Goal: Information Seeking & Learning: Find specific fact

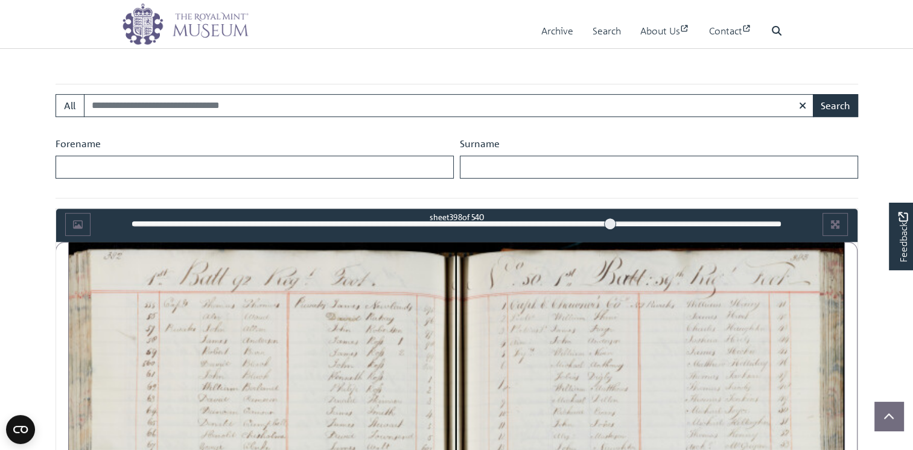
scroll to position [483, 0]
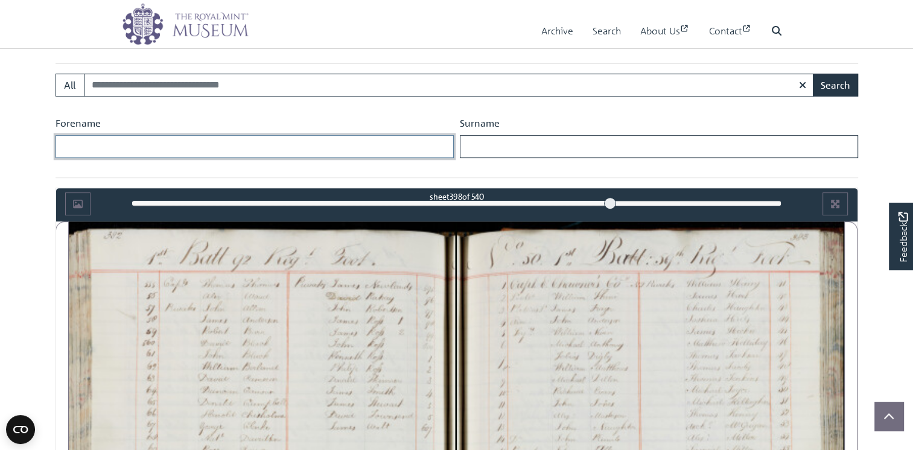
click at [85, 152] on input "Forename" at bounding box center [255, 146] width 398 height 23
type input "*******"
type input "*********"
click at [834, 83] on button "Search" at bounding box center [835, 85] width 45 height 23
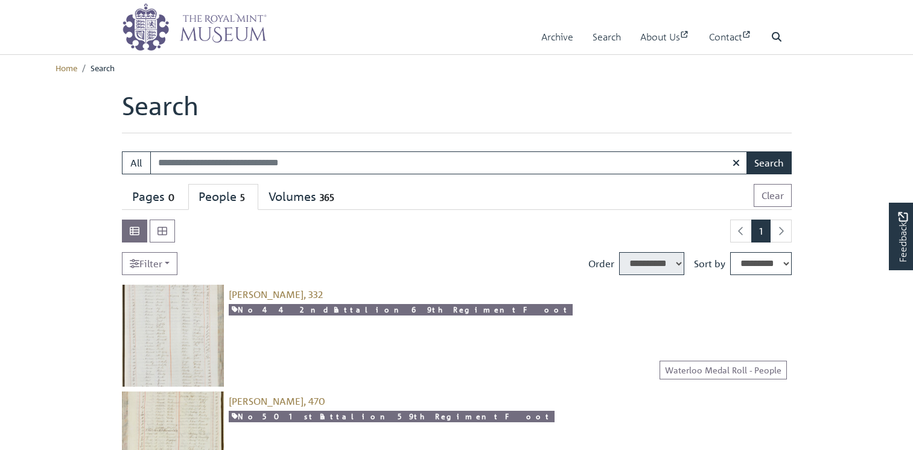
select select "****"
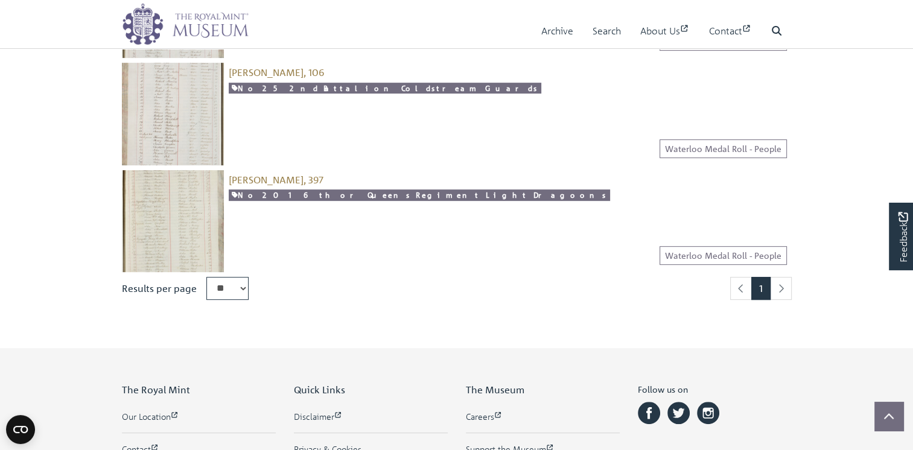
scroll to position [543, 0]
click at [780, 286] on li "pagination" at bounding box center [781, 288] width 21 height 23
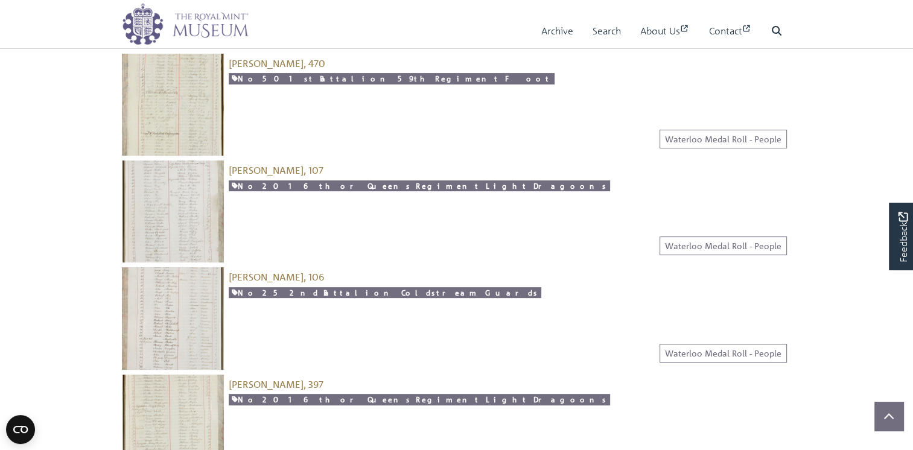
scroll to position [362, 0]
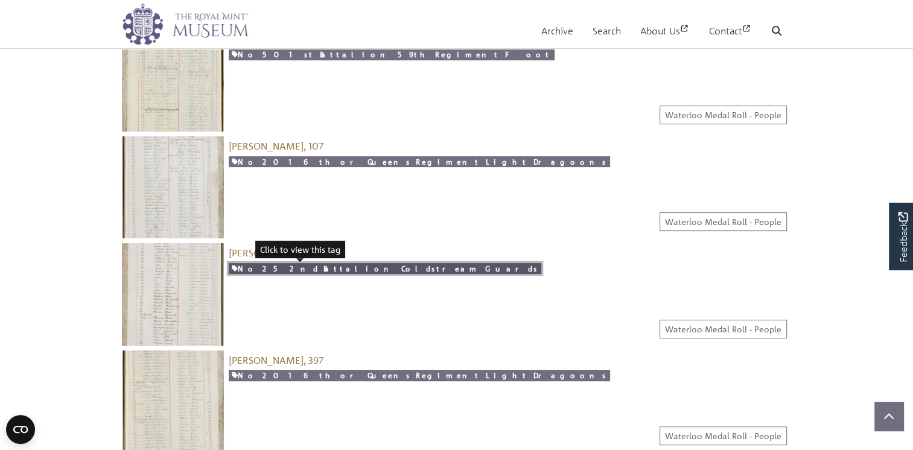
click at [309, 269] on link "No 25 2nd Battalion Coldstream Guards" at bounding box center [385, 268] width 313 height 11
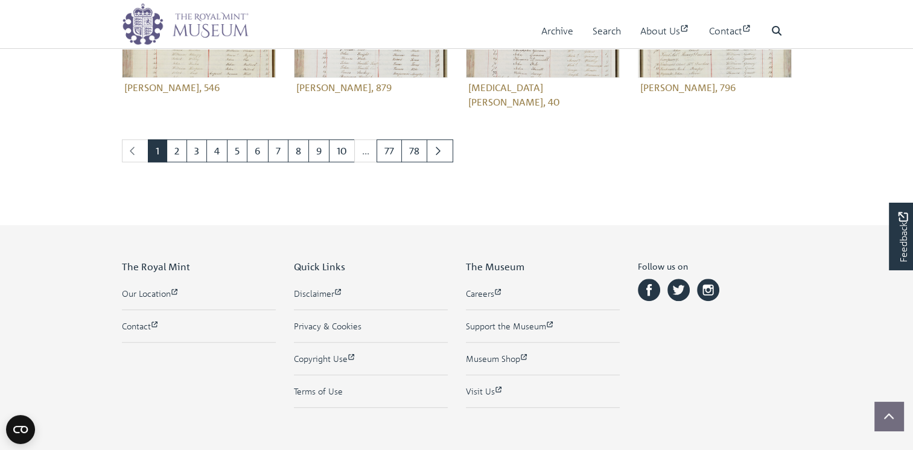
scroll to position [695, 0]
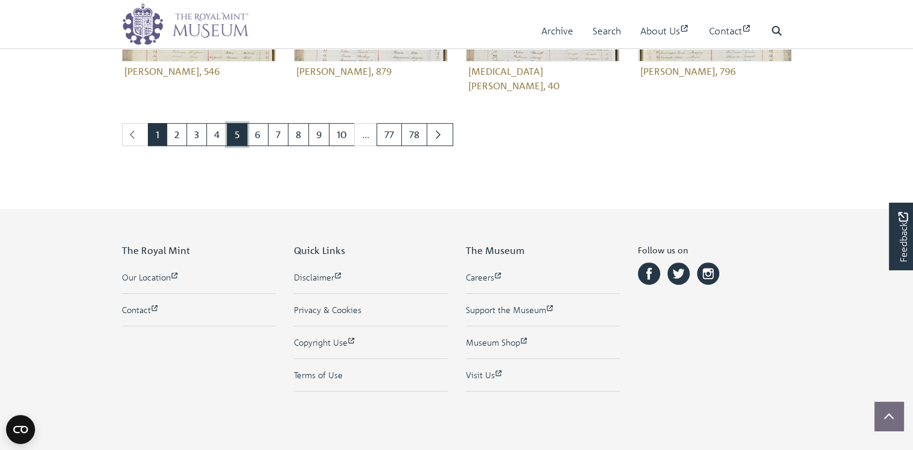
click at [239, 123] on link "5" at bounding box center [237, 134] width 21 height 23
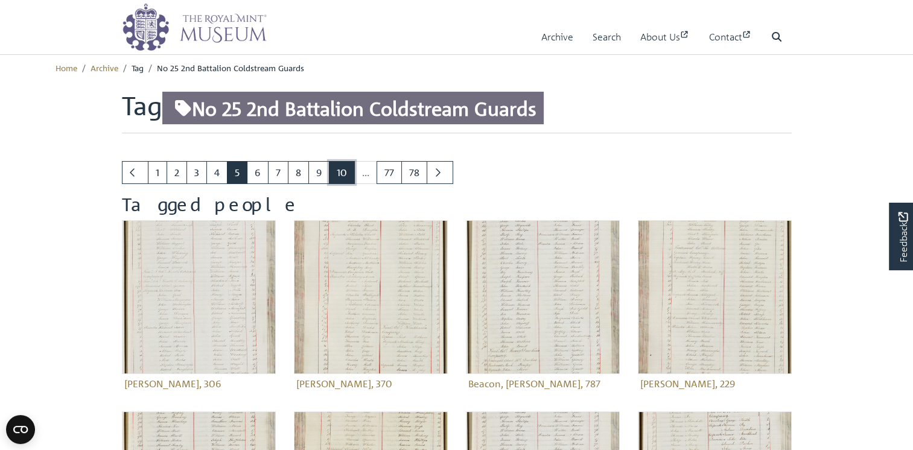
click at [345, 171] on link "10" at bounding box center [342, 172] width 26 height 23
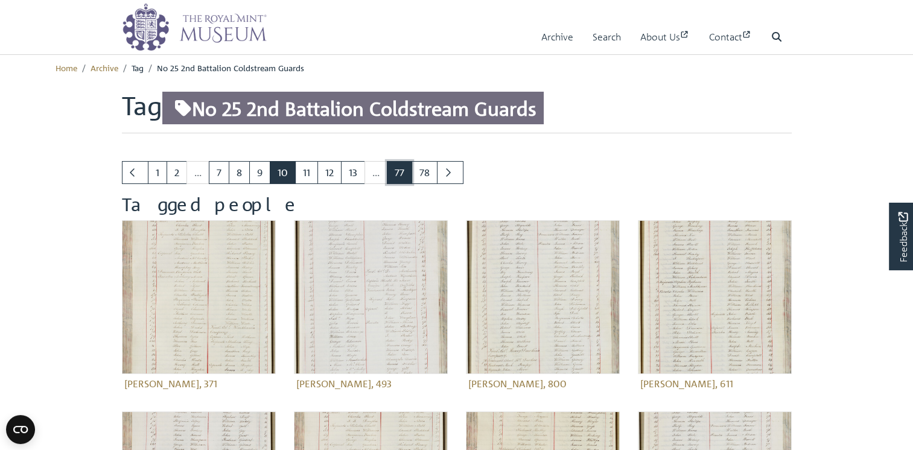
click at [393, 170] on link "77" at bounding box center [399, 172] width 25 height 23
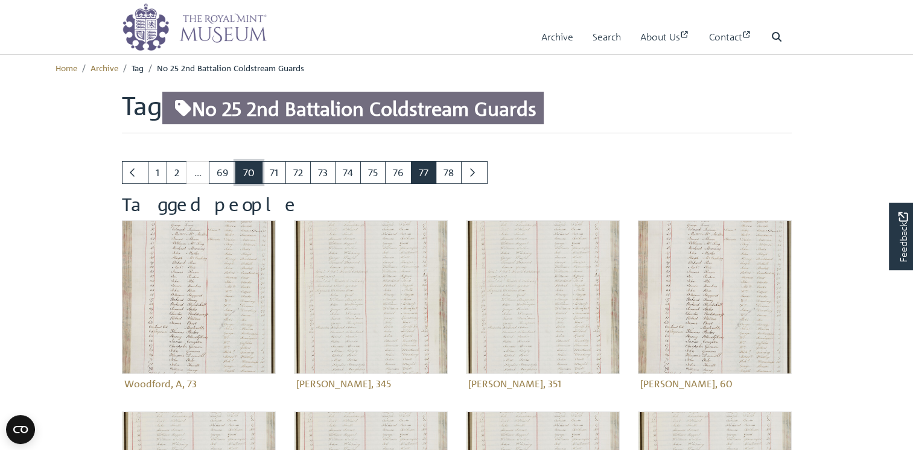
click at [254, 173] on link "70" at bounding box center [248, 172] width 27 height 23
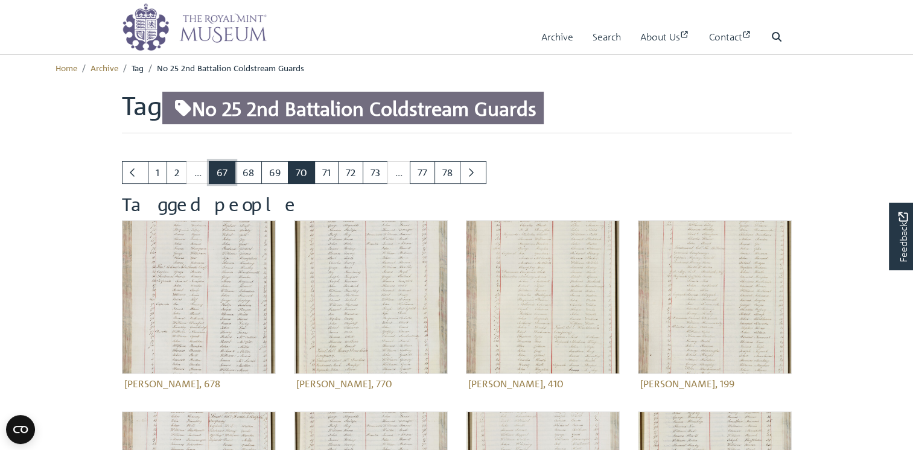
click at [224, 170] on link "67" at bounding box center [222, 172] width 27 height 23
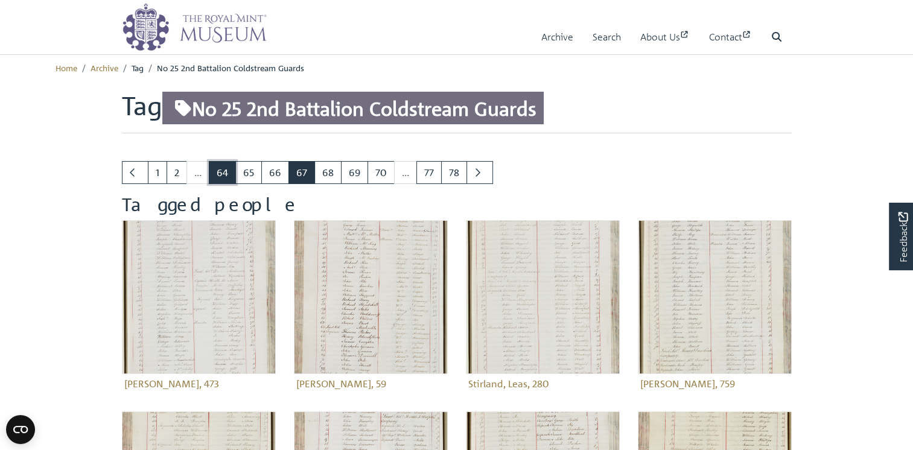
click at [217, 173] on link "64" at bounding box center [222, 172] width 27 height 23
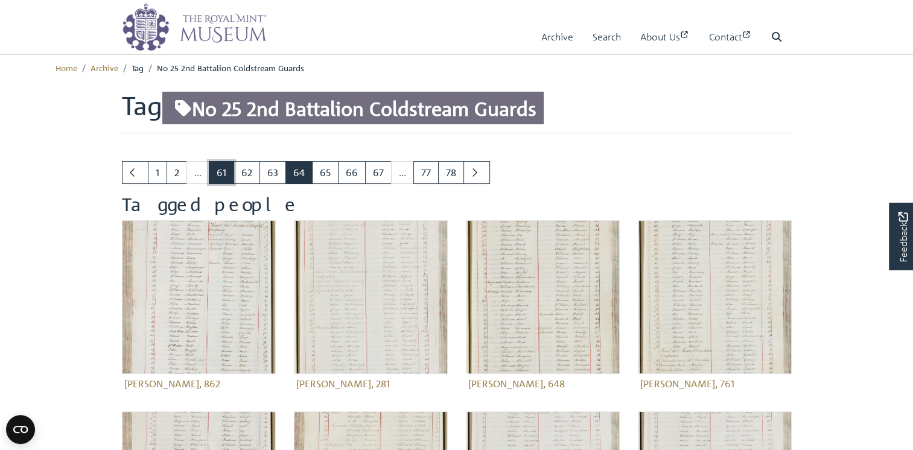
click at [220, 170] on link "61" at bounding box center [221, 172] width 25 height 23
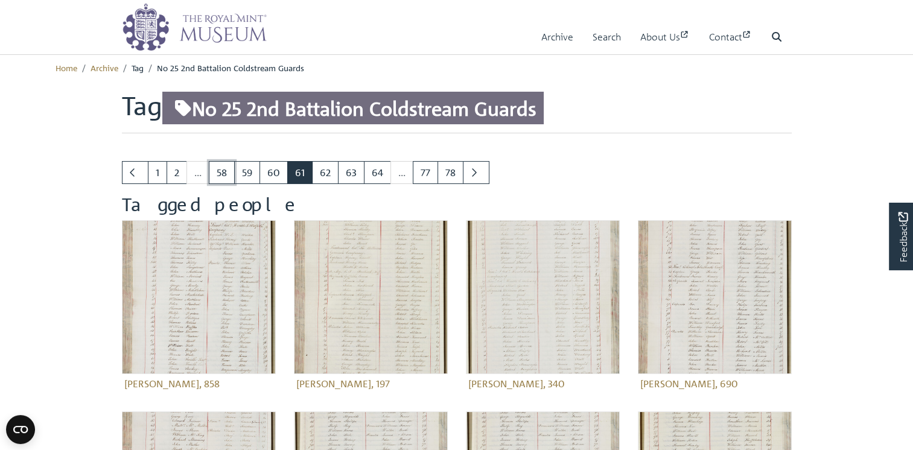
click at [220, 170] on link "58" at bounding box center [222, 172] width 26 height 23
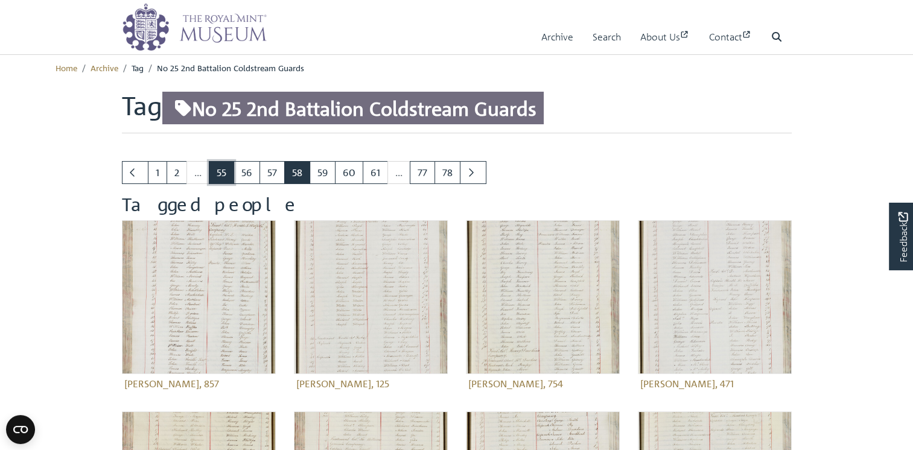
click at [222, 170] on link "55" at bounding box center [221, 172] width 25 height 23
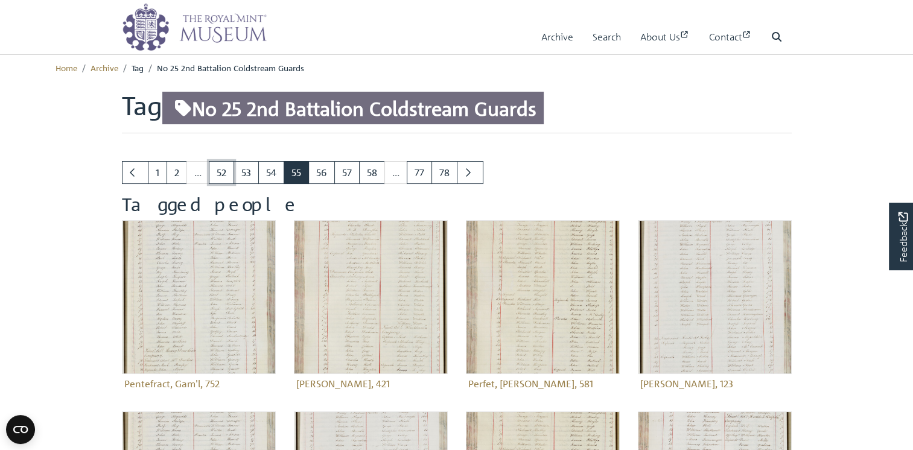
click at [222, 170] on link "52" at bounding box center [221, 172] width 25 height 23
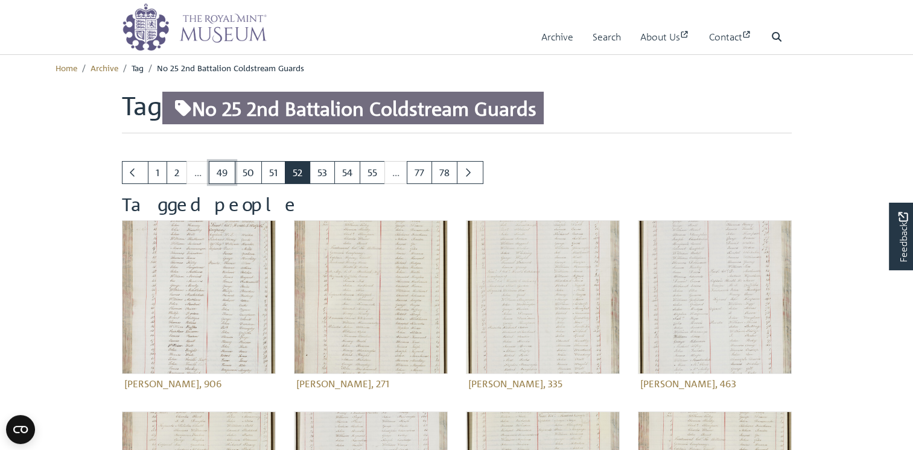
click at [222, 170] on link "49" at bounding box center [222, 172] width 27 height 23
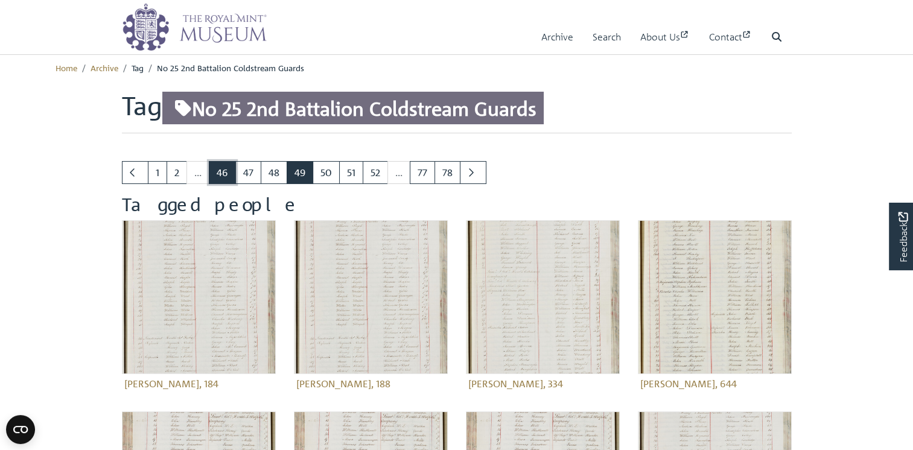
drag, startPoint x: 0, startPoint y: 0, endPoint x: 222, endPoint y: 170, distance: 279.5
click at [222, 170] on link "46" at bounding box center [222, 172] width 27 height 23
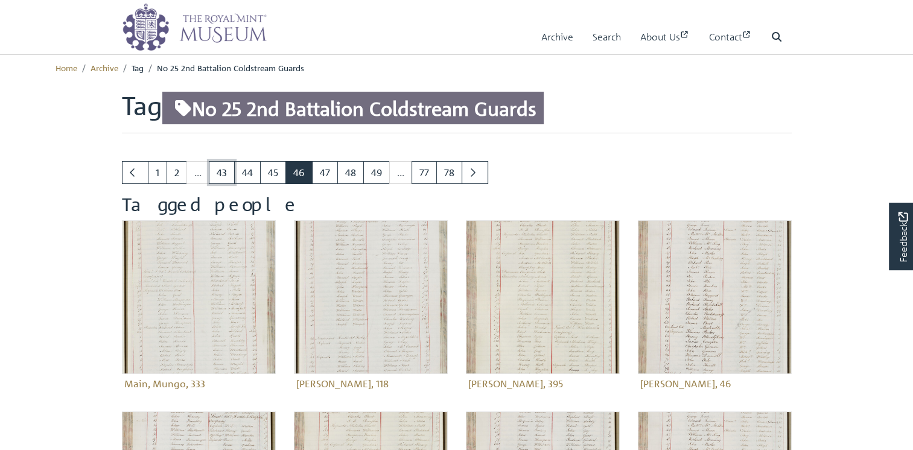
click at [222, 170] on link "43" at bounding box center [222, 172] width 26 height 23
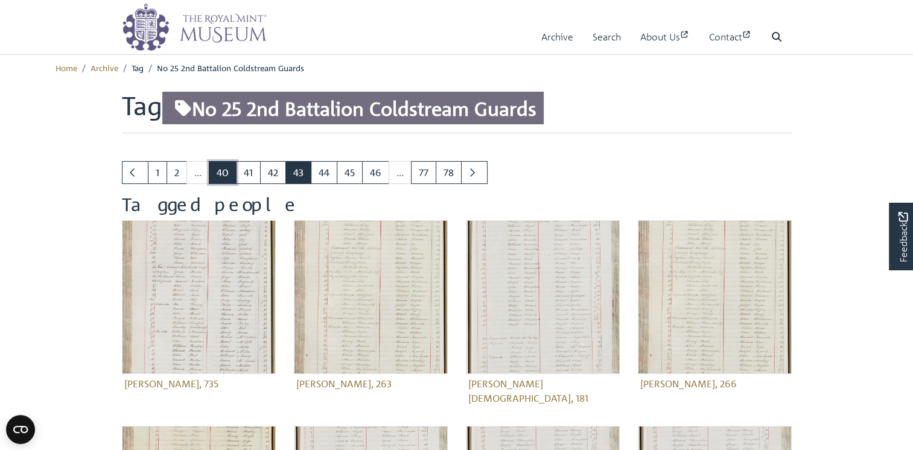
drag, startPoint x: 0, startPoint y: 0, endPoint x: 223, endPoint y: 170, distance: 280.0
click at [223, 170] on link "40" at bounding box center [223, 172] width 28 height 23
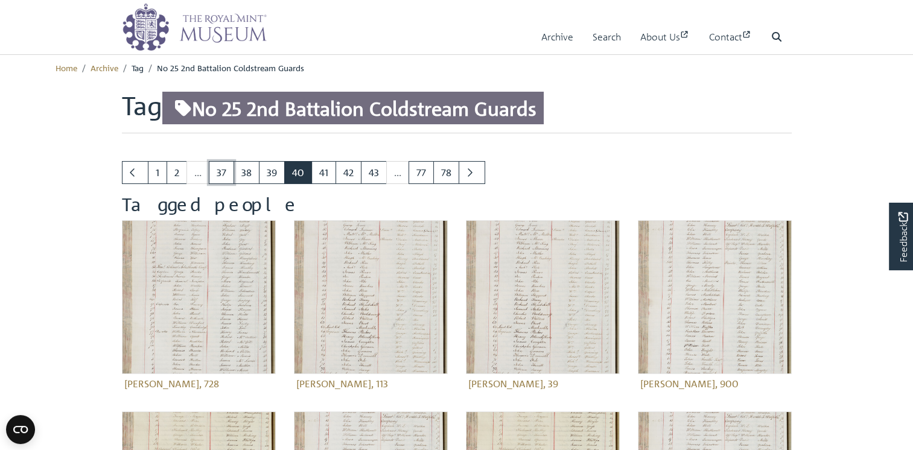
click at [223, 170] on link "37" at bounding box center [221, 172] width 25 height 23
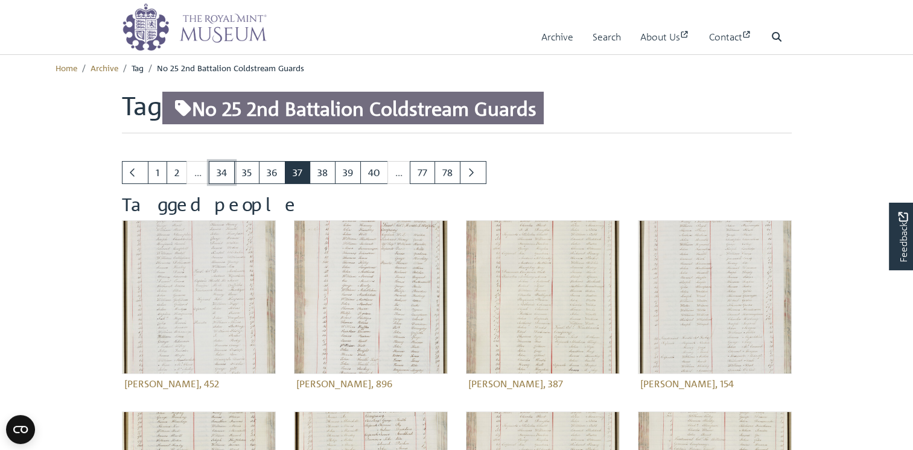
click at [223, 170] on link "34" at bounding box center [222, 172] width 26 height 23
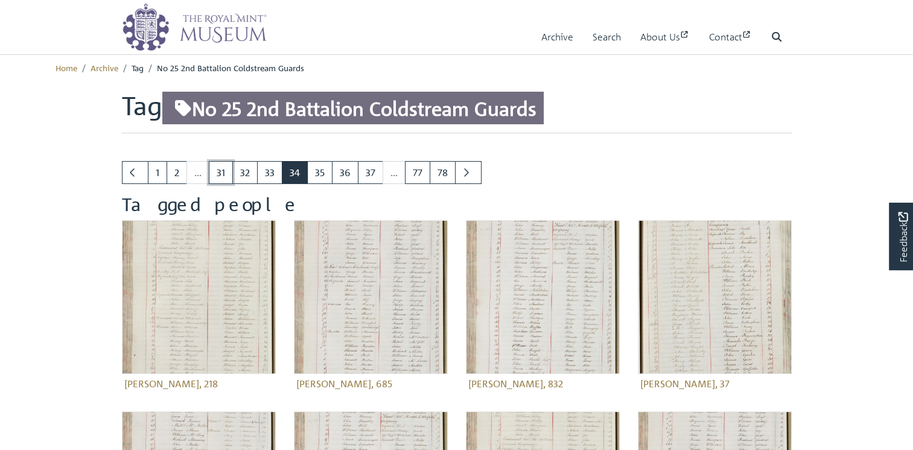
click at [223, 170] on link "31" at bounding box center [221, 172] width 24 height 23
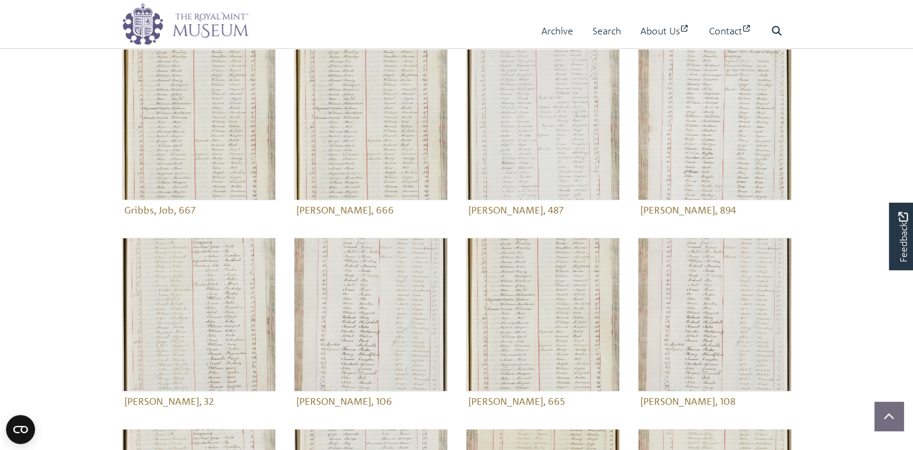
scroll to position [181, 0]
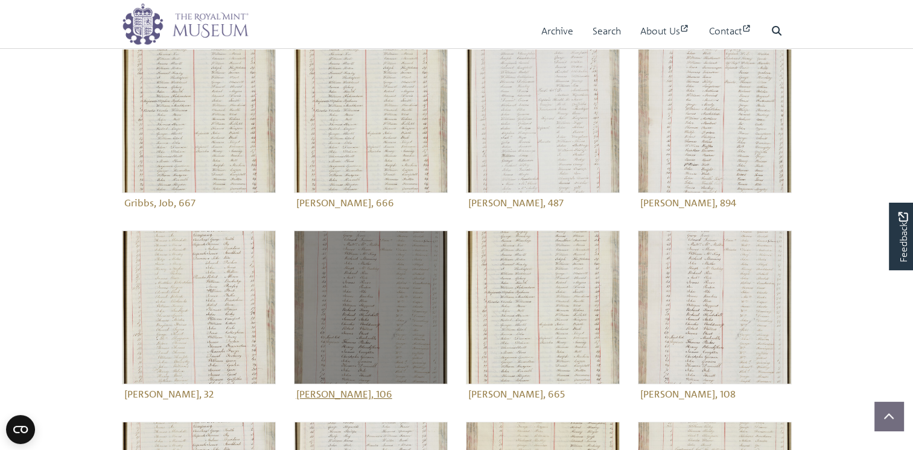
click at [380, 394] on figure "[PERSON_NAME], 106" at bounding box center [371, 317] width 154 height 173
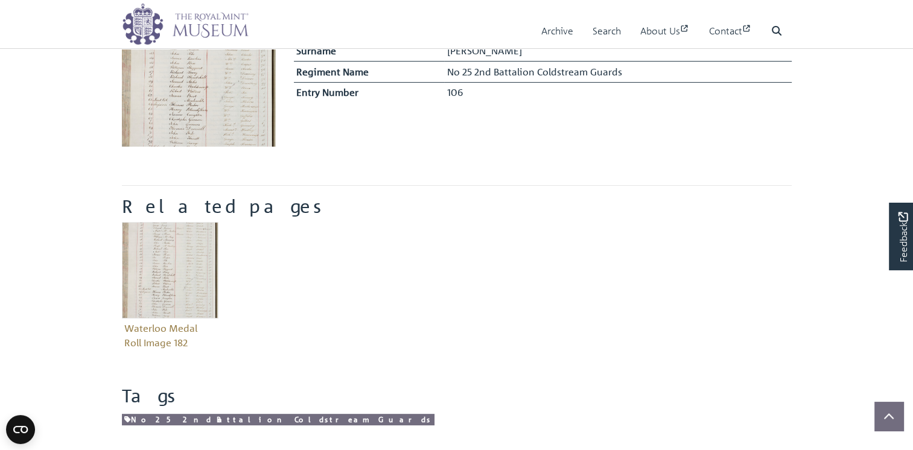
scroll to position [362, 0]
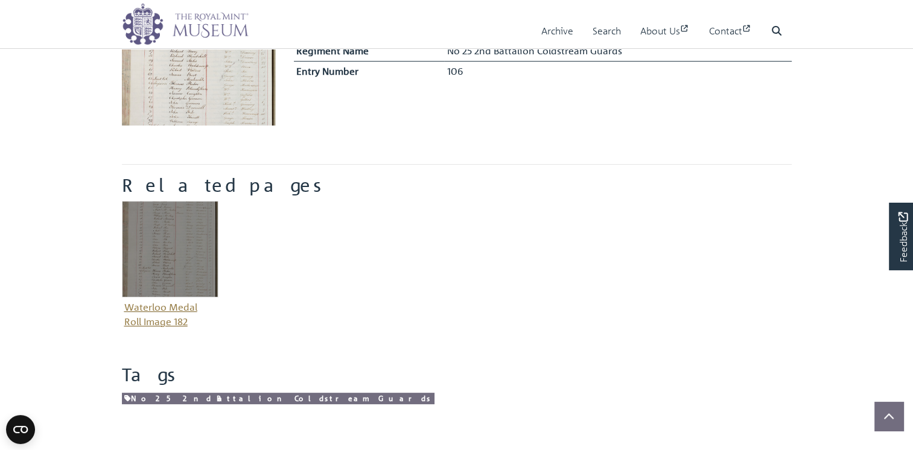
click at [172, 258] on img "Item related to this entity" at bounding box center [170, 249] width 97 height 97
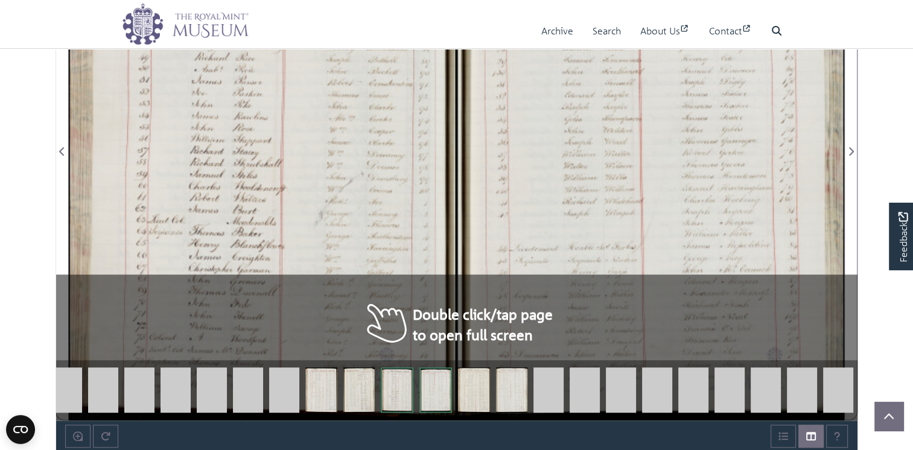
scroll to position [897, 0]
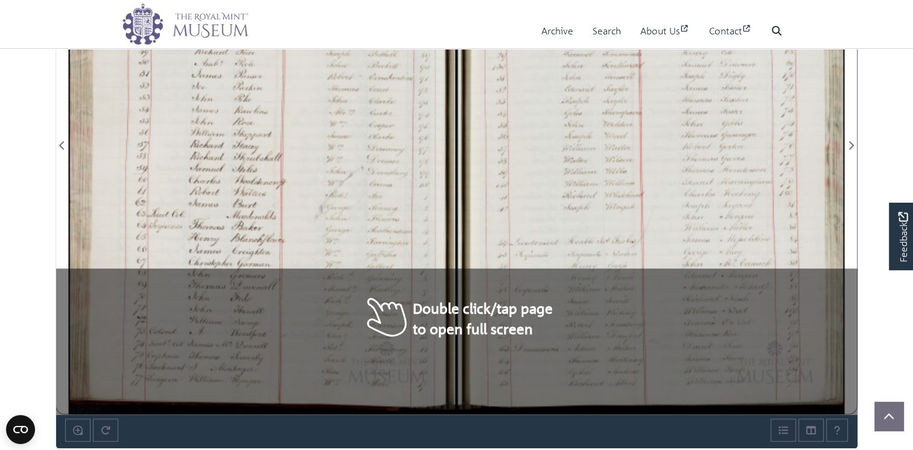
click at [432, 259] on div at bounding box center [263, 138] width 388 height 552
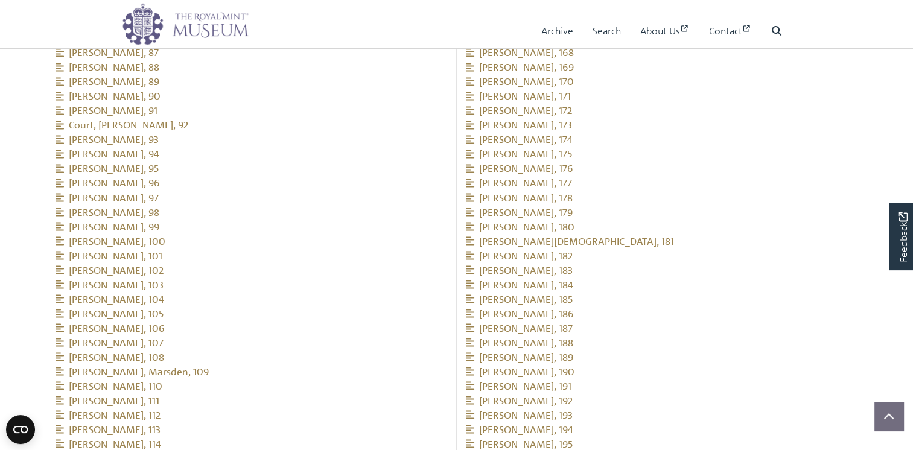
scroll to position [2104, 0]
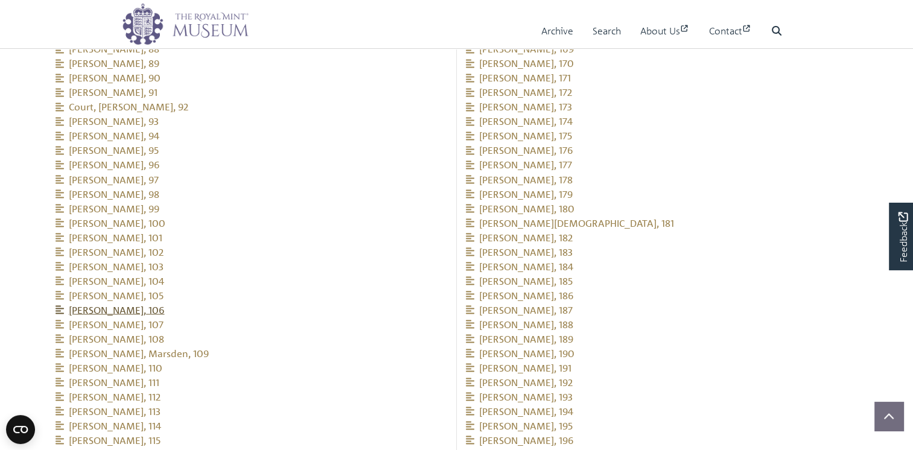
click at [141, 304] on span "[PERSON_NAME], 106" at bounding box center [110, 310] width 109 height 12
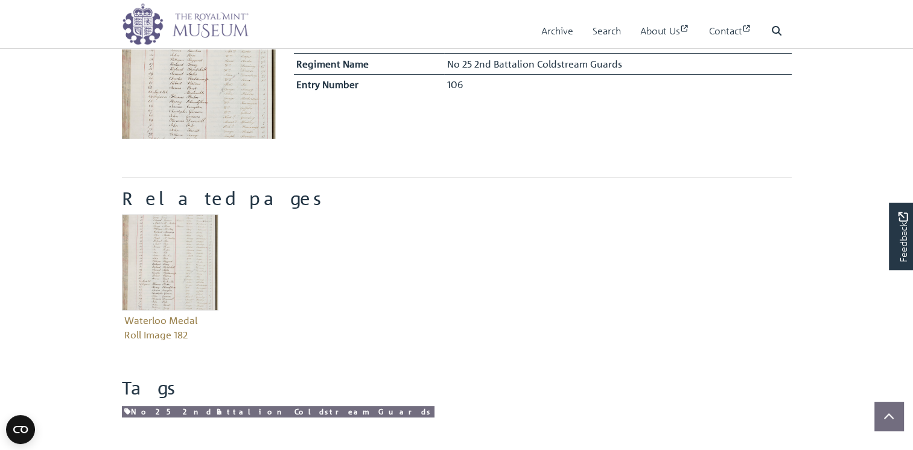
scroll to position [362, 0]
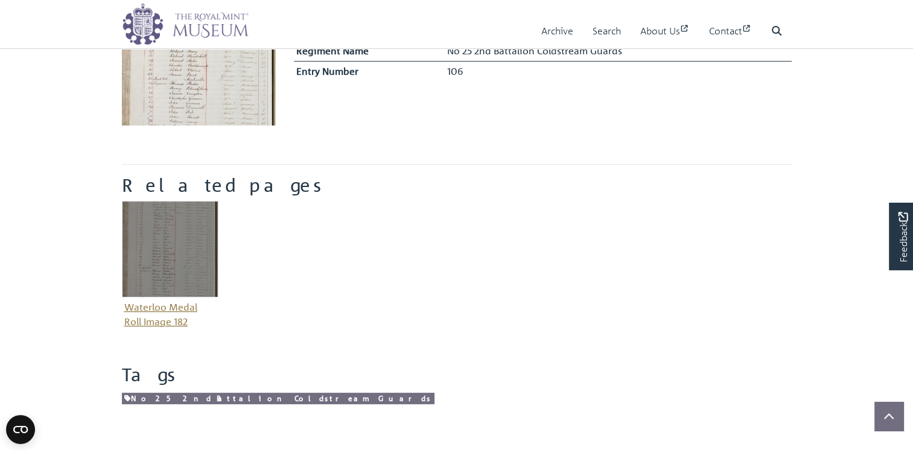
click at [161, 300] on figure "Waterloo Medal Roll Image 182" at bounding box center [170, 266] width 97 height 130
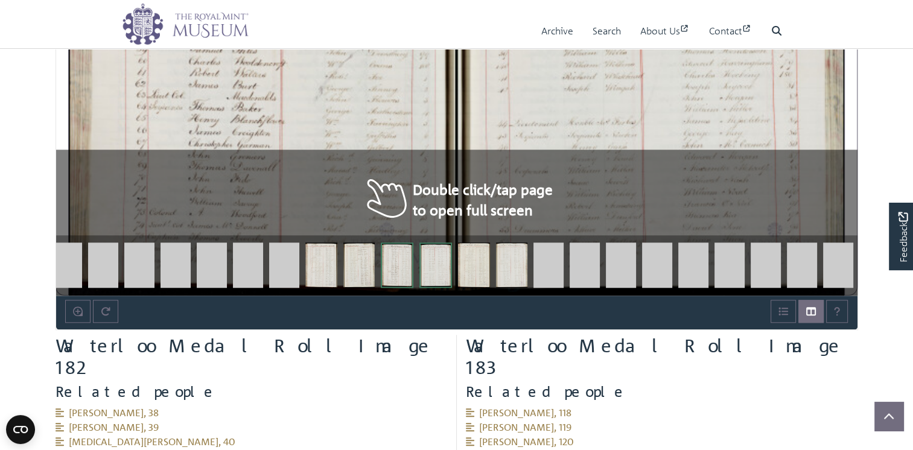
scroll to position [1017, 0]
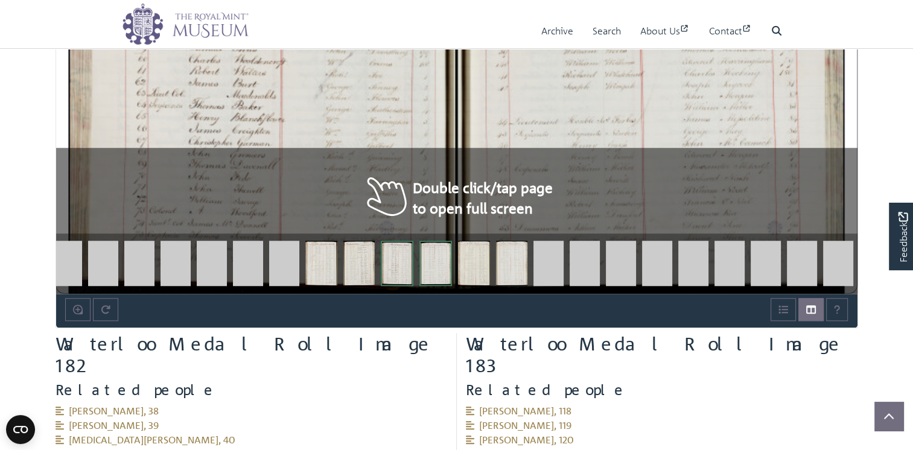
click at [550, 219] on div at bounding box center [651, 18] width 388 height 552
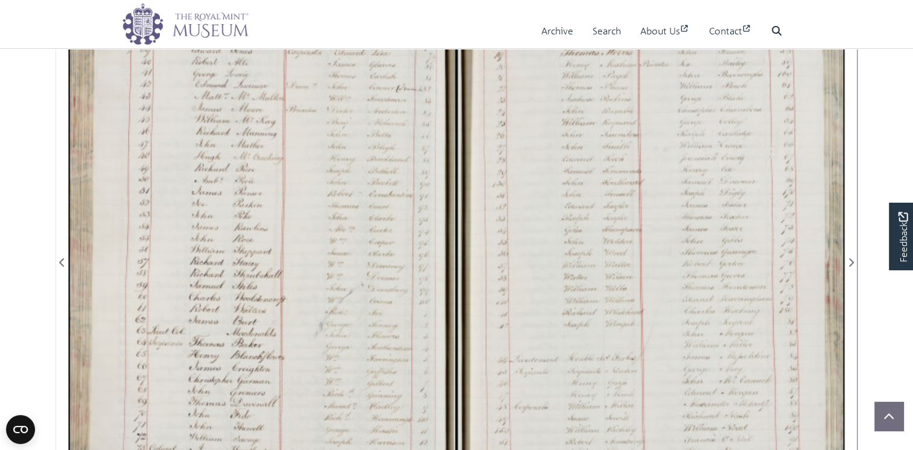
scroll to position [836, 0]
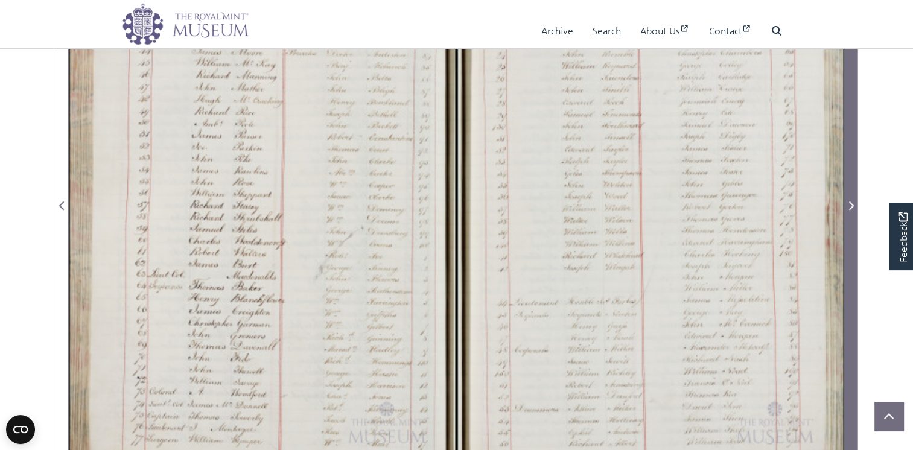
click at [852, 206] on icon "Next Page" at bounding box center [851, 206] width 5 height 8
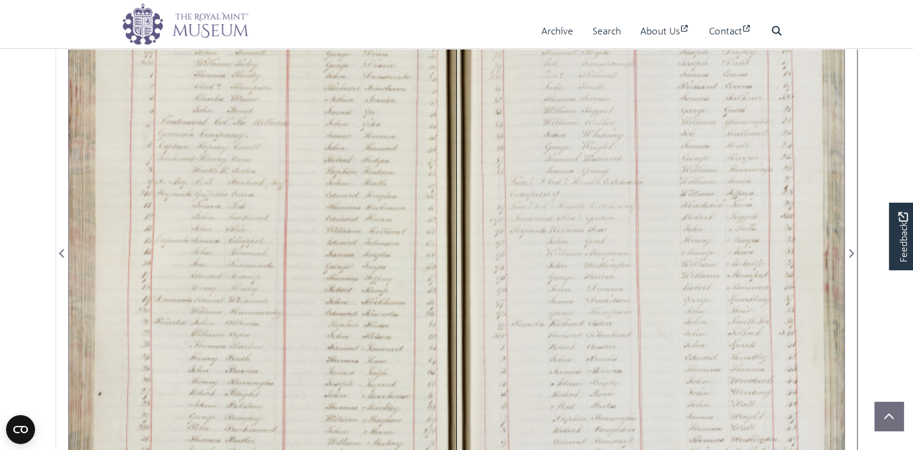
scroll to position [715, 0]
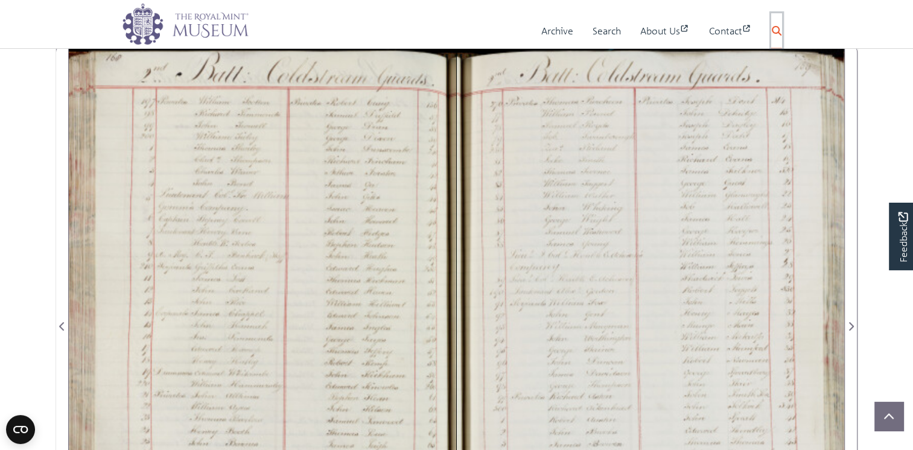
click at [772, 28] on icon at bounding box center [777, 31] width 10 height 10
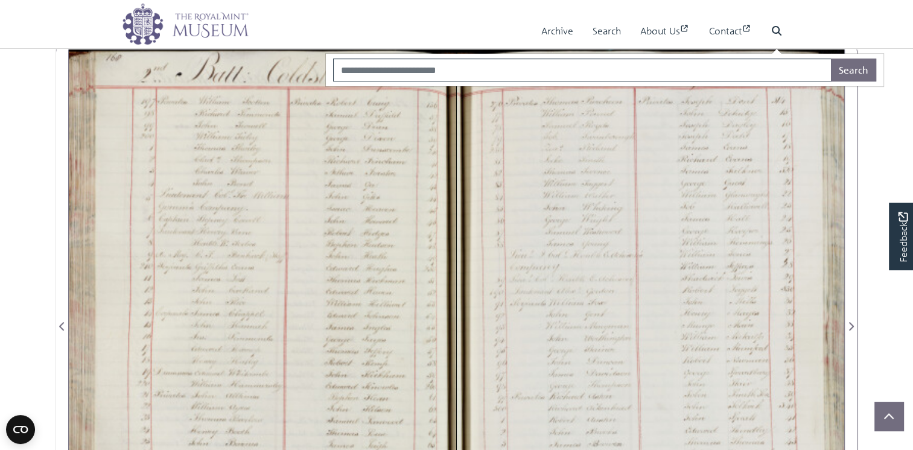
click at [392, 20] on div "Archive Search About Us Contact Search" at bounding box center [535, 30] width 516 height 35
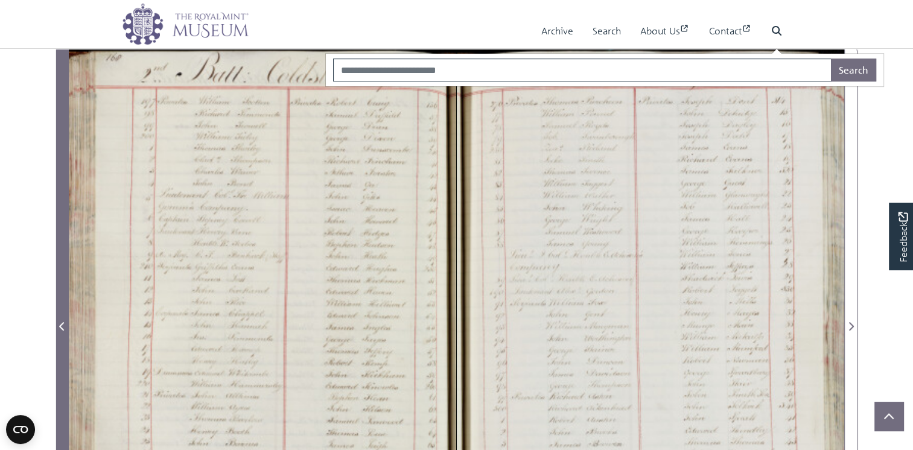
click at [62, 324] on icon "Previous Page" at bounding box center [62, 327] width 6 height 10
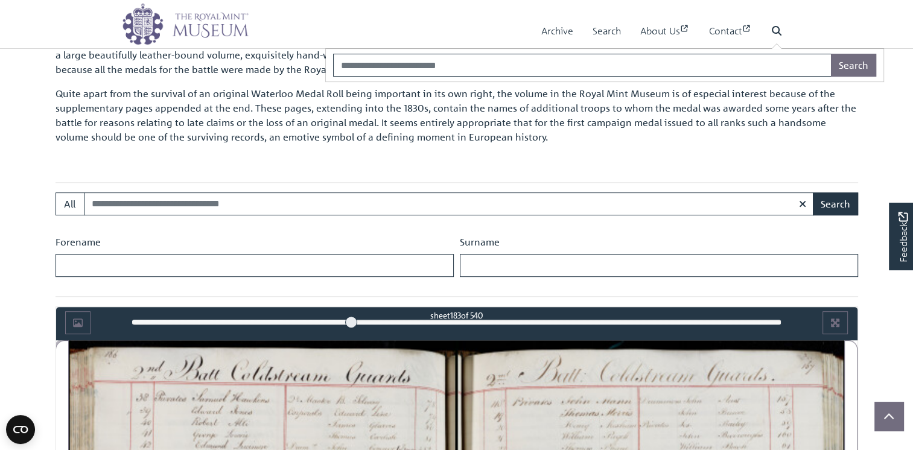
scroll to position [414, 0]
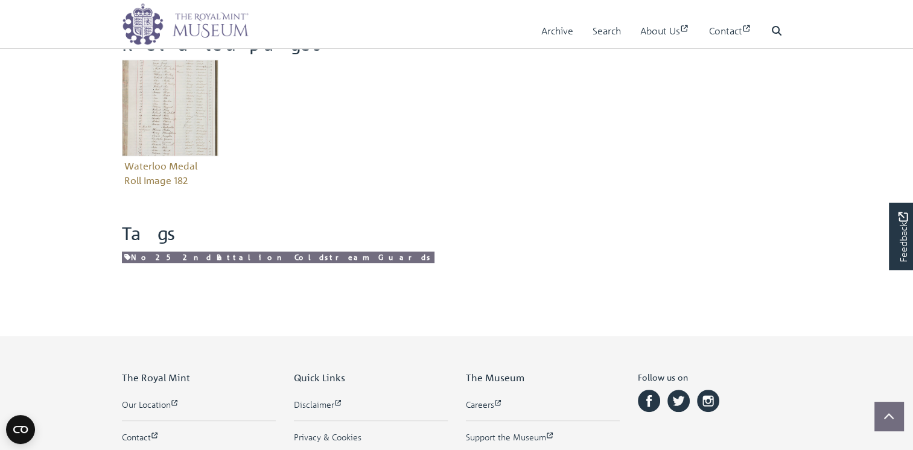
scroll to position [483, 0]
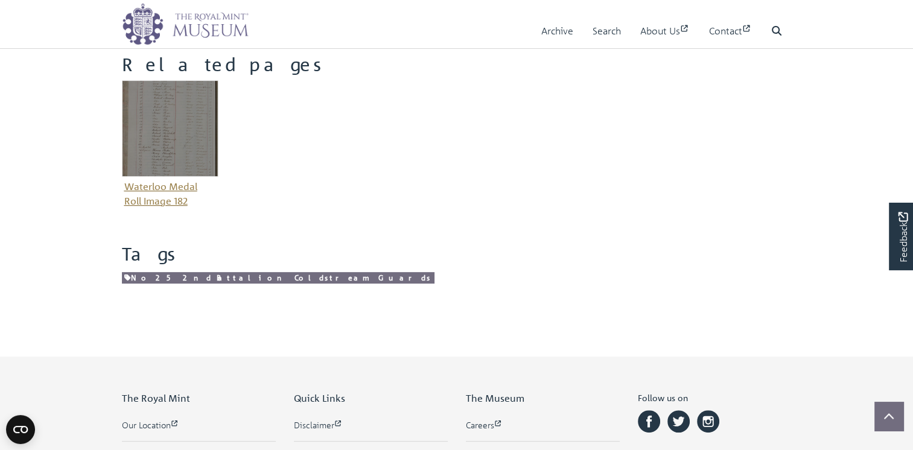
click at [167, 187] on figure "Waterloo Medal Roll Image 182" at bounding box center [170, 145] width 97 height 130
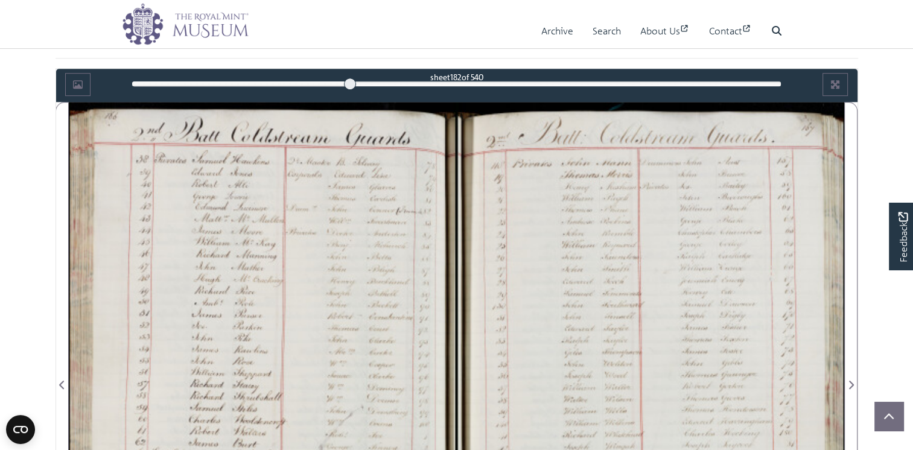
scroll to position [655, 0]
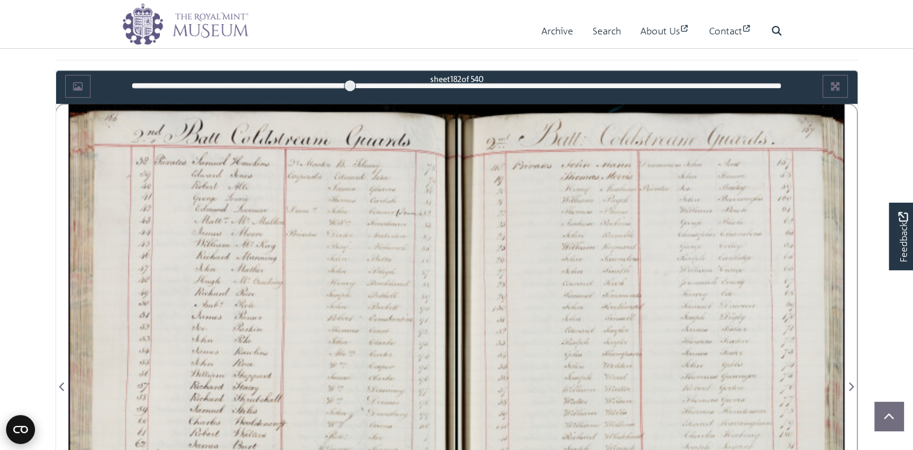
click at [24, 426] on icon "Open CMP widget" at bounding box center [20, 429] width 14 height 7
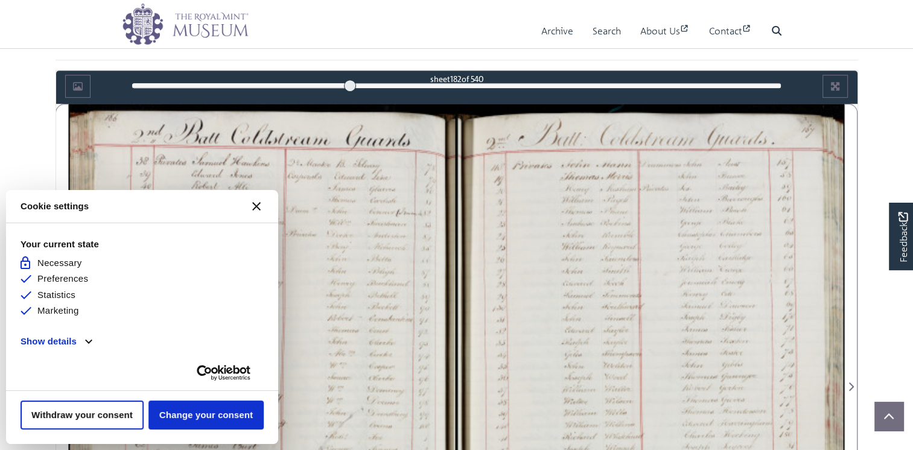
click at [256, 205] on icon "Close CMP widget" at bounding box center [256, 206] width 8 height 8
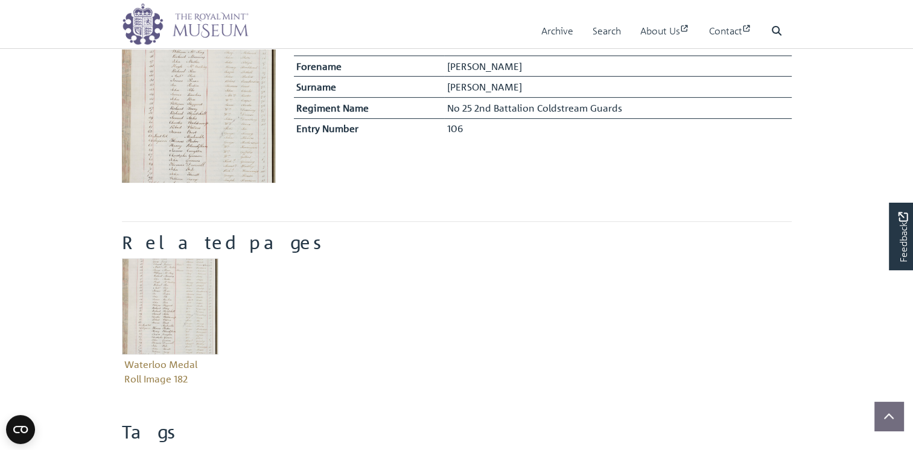
scroll to position [302, 0]
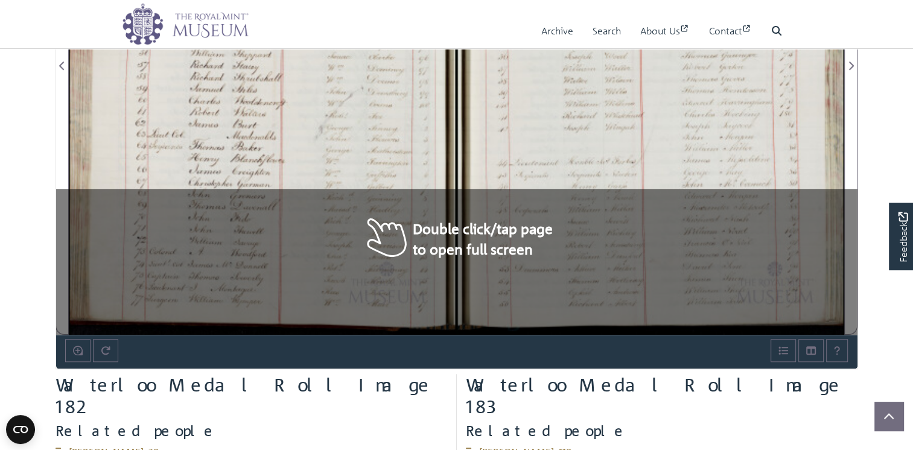
scroll to position [1017, 0]
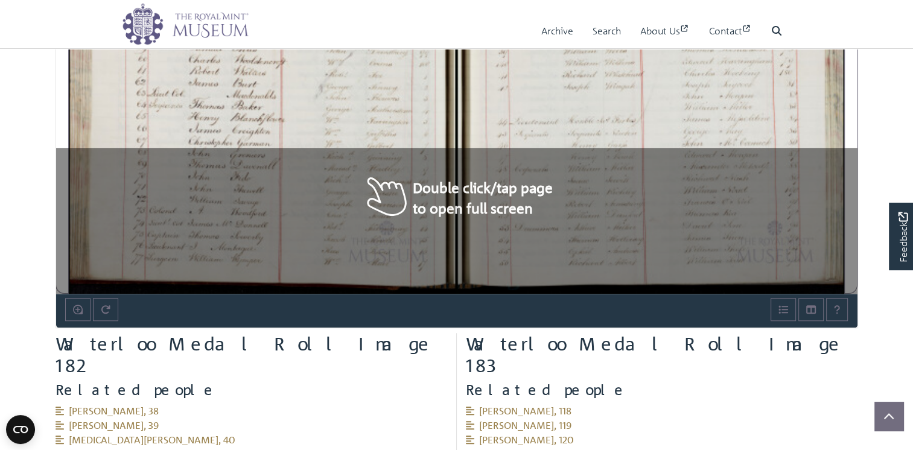
click at [480, 211] on div at bounding box center [651, 18] width 388 height 552
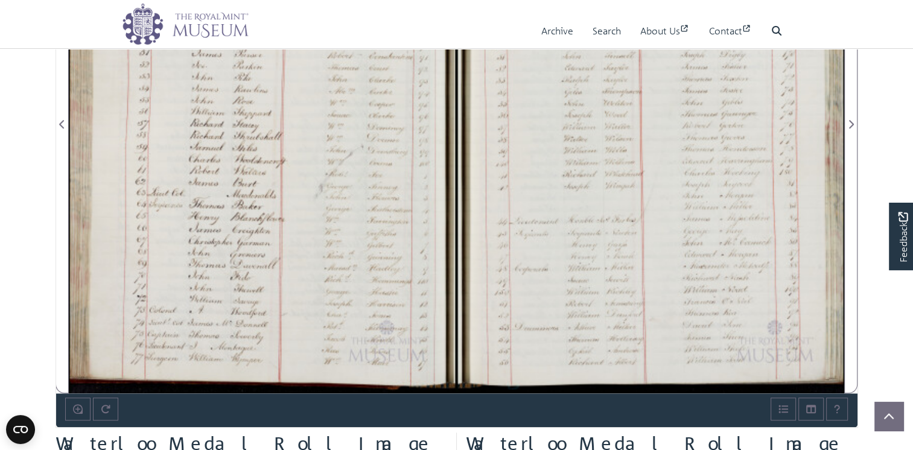
scroll to position [897, 0]
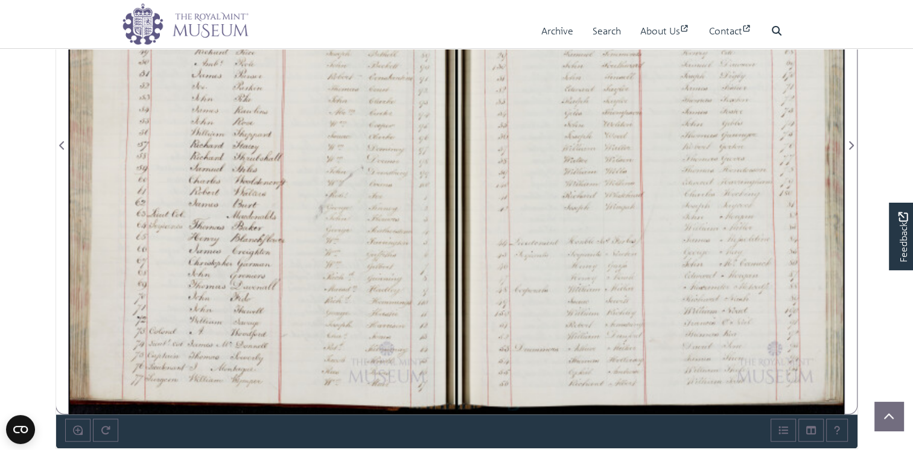
click at [539, 191] on div at bounding box center [651, 138] width 388 height 552
click at [524, 225] on div at bounding box center [651, 138] width 388 height 552
click at [524, 226] on div at bounding box center [651, 138] width 388 height 552
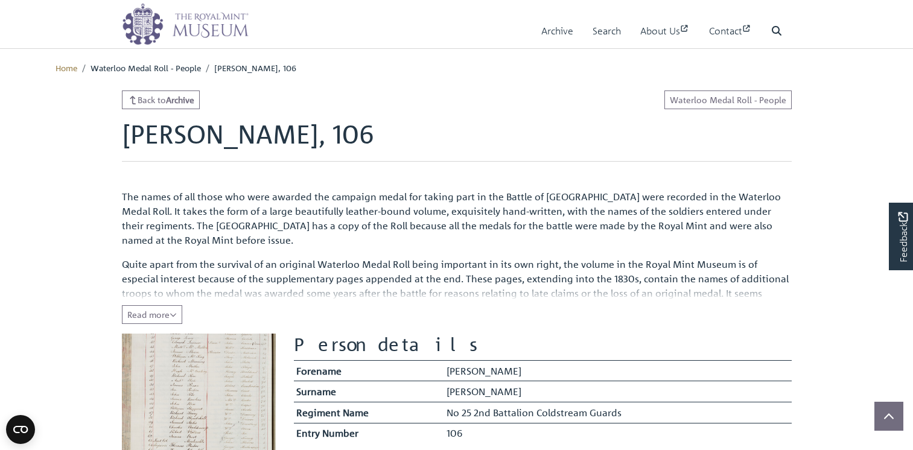
scroll to position [302, 0]
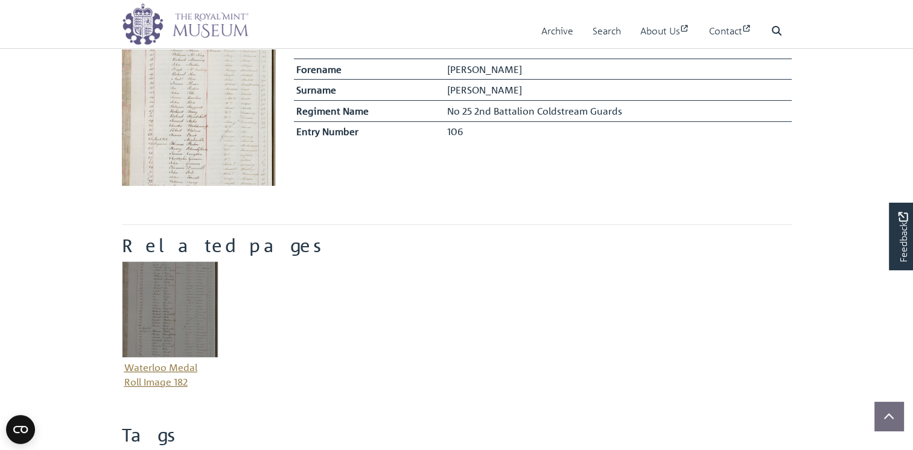
click at [184, 313] on img "Item related to this entity" at bounding box center [170, 309] width 97 height 97
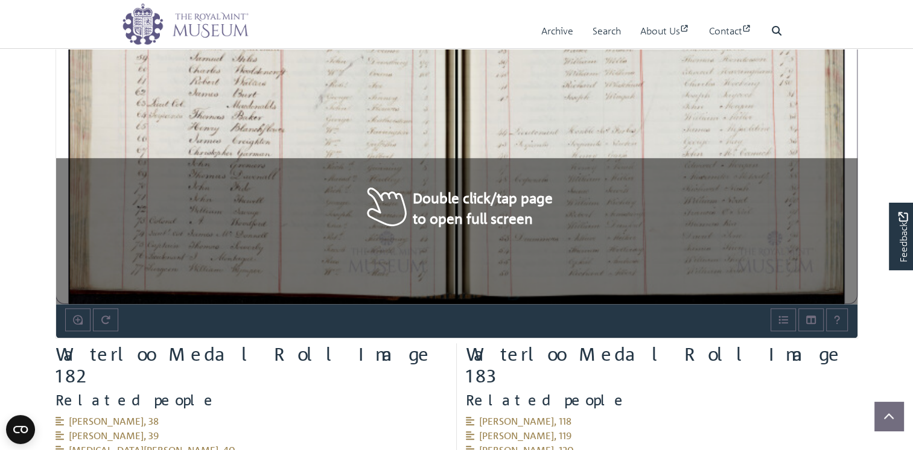
scroll to position [1017, 0]
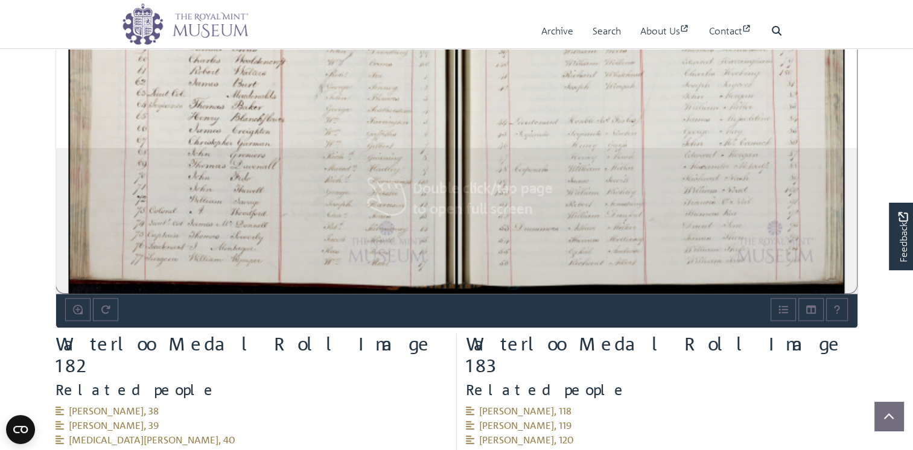
click at [553, 183] on div at bounding box center [651, 18] width 388 height 552
click at [554, 184] on div at bounding box center [651, 18] width 388 height 552
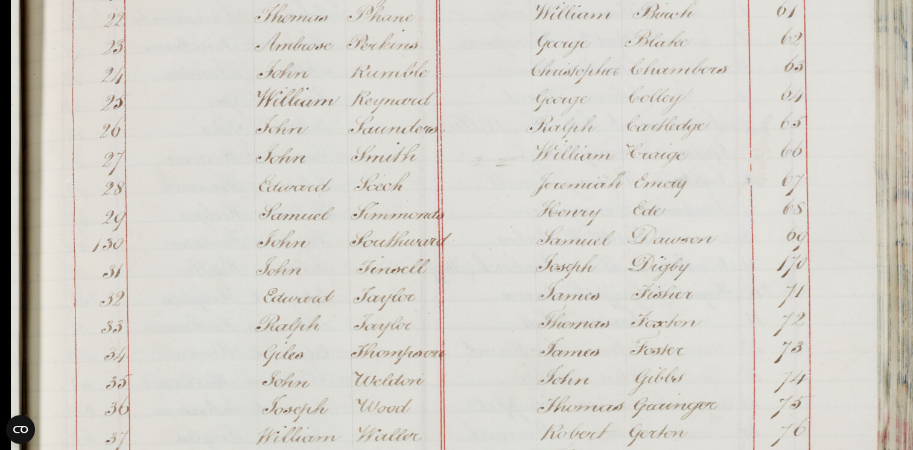
click at [531, 204] on img at bounding box center [466, 414] width 916 height 1304
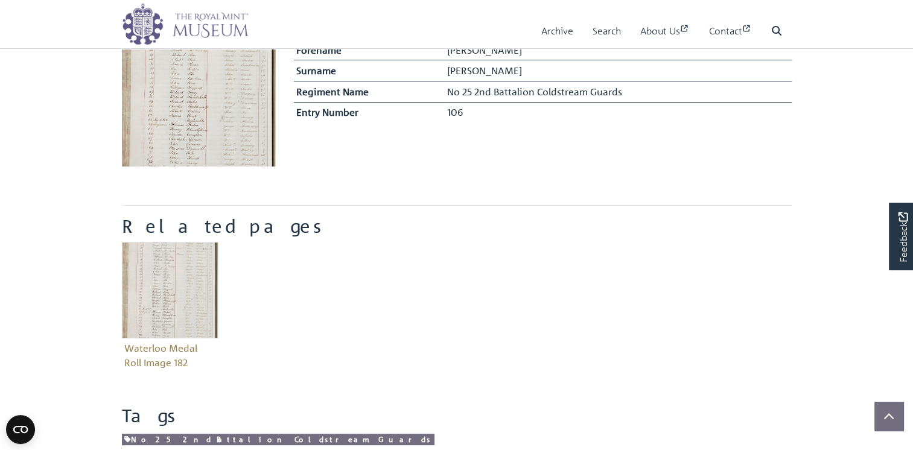
scroll to position [302, 0]
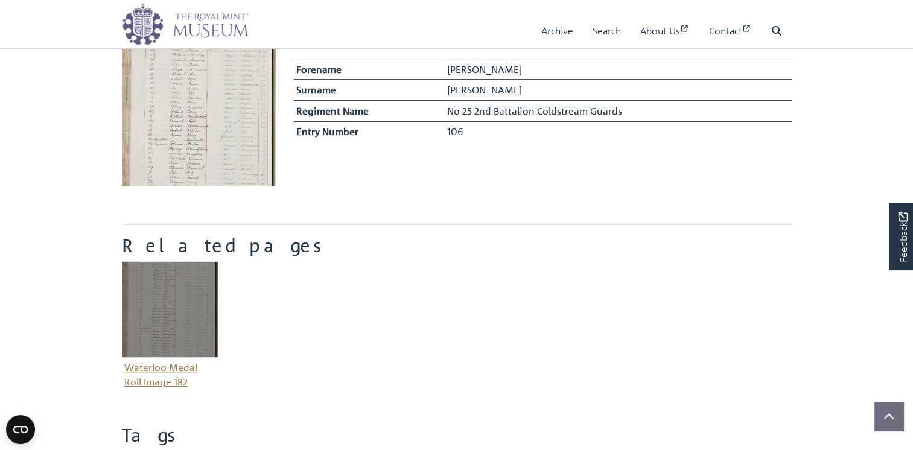
click at [188, 303] on img "Item related to this entity" at bounding box center [170, 309] width 97 height 97
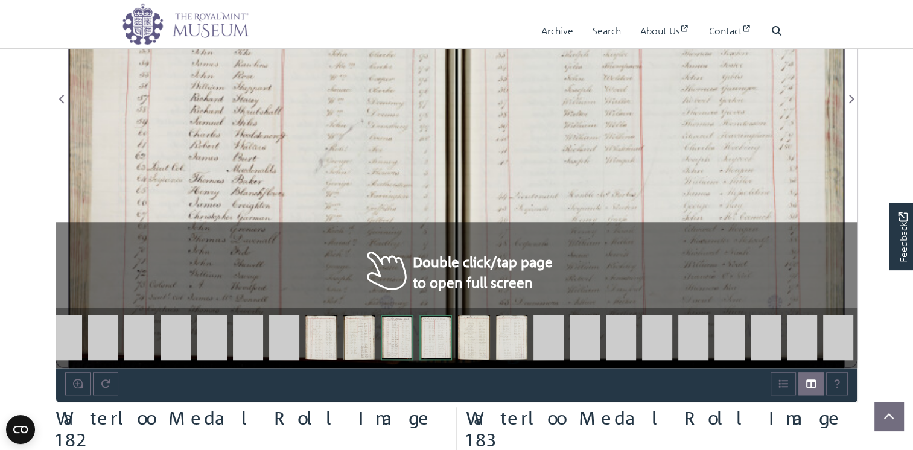
scroll to position [957, 0]
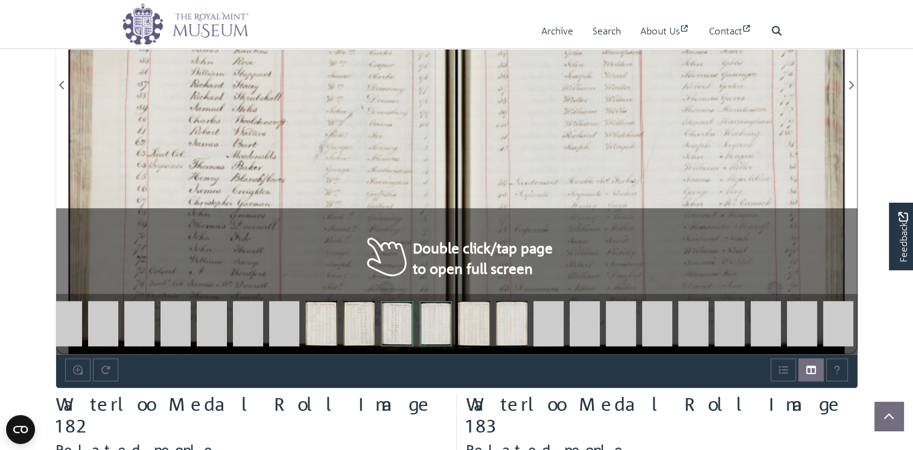
click at [723, 239] on div at bounding box center [651, 78] width 388 height 552
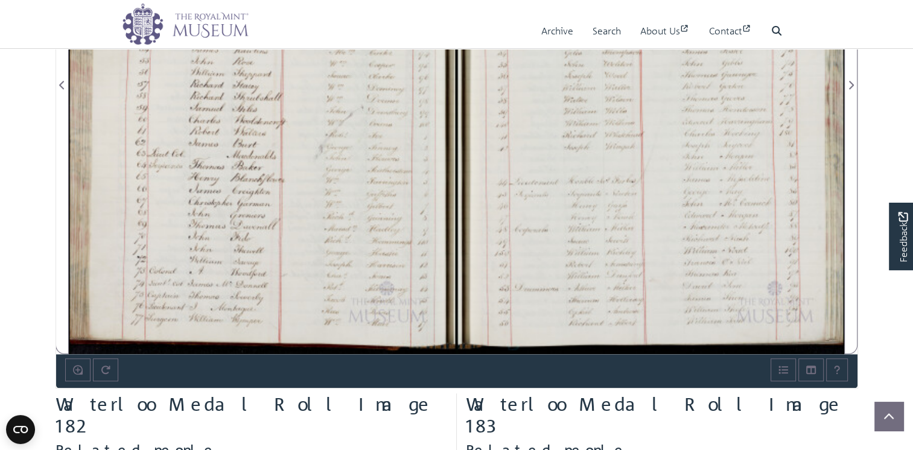
click at [722, 234] on div at bounding box center [651, 78] width 388 height 552
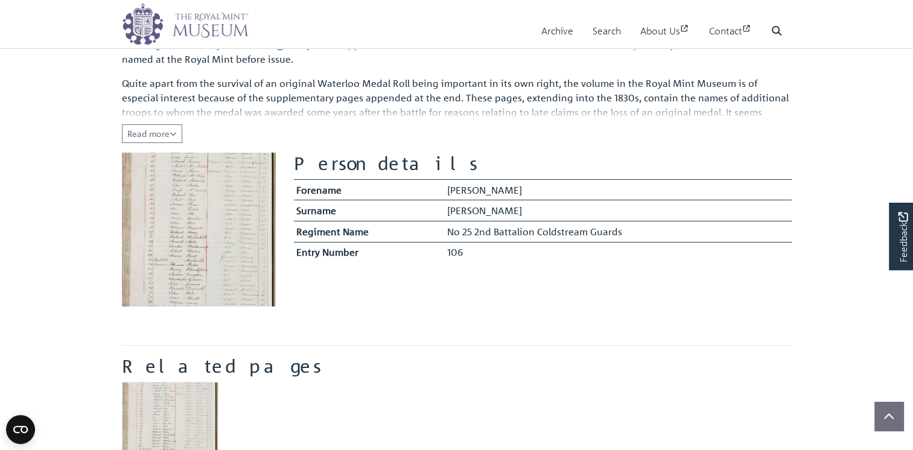
scroll to position [181, 0]
click at [153, 135] on span "Read more" at bounding box center [152, 133] width 50 height 11
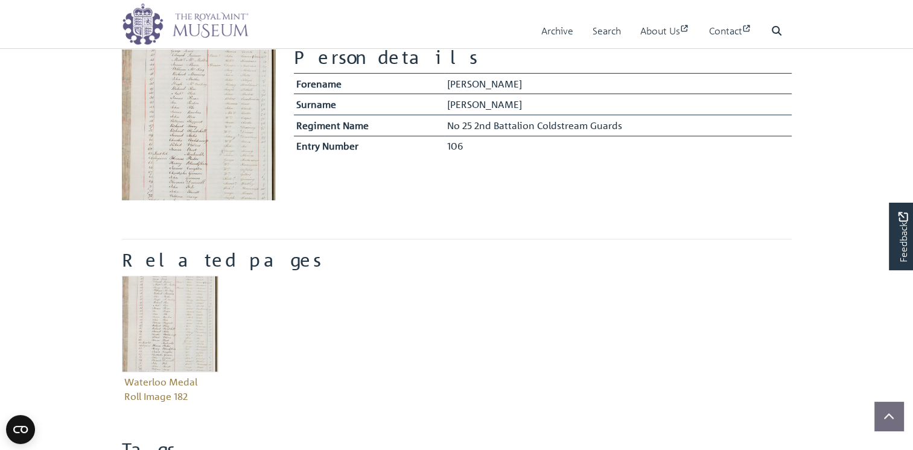
scroll to position [362, 0]
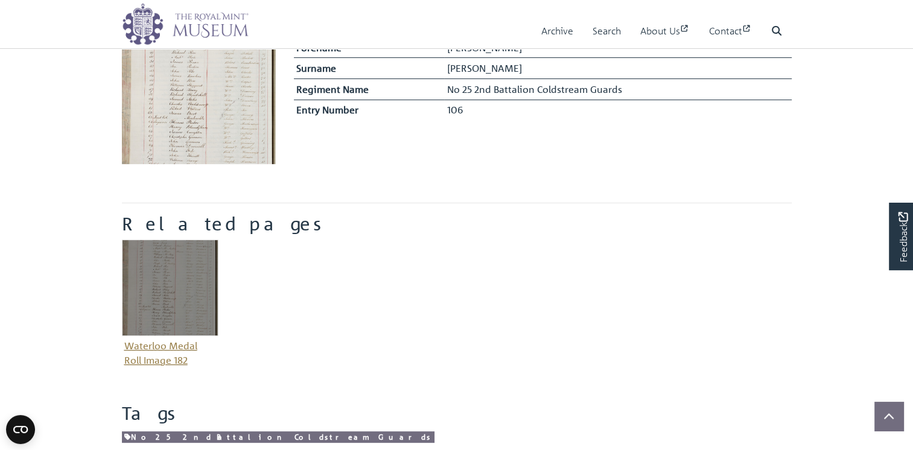
click at [159, 356] on figure "Waterloo Medal Roll Image 182" at bounding box center [170, 305] width 97 height 130
click at [161, 356] on figure "Waterloo Medal Roll Image 182" at bounding box center [170, 305] width 97 height 130
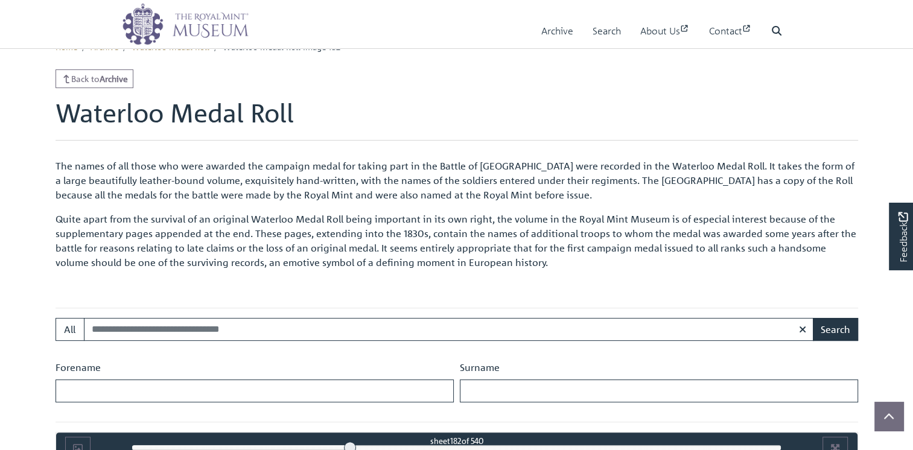
scroll to position [474, 0]
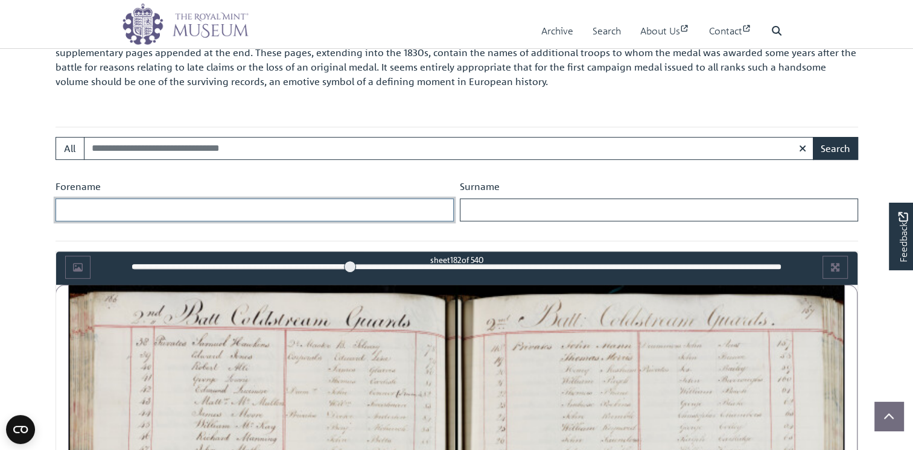
click at [104, 199] on input "Forename" at bounding box center [255, 210] width 398 height 23
type input "*******"
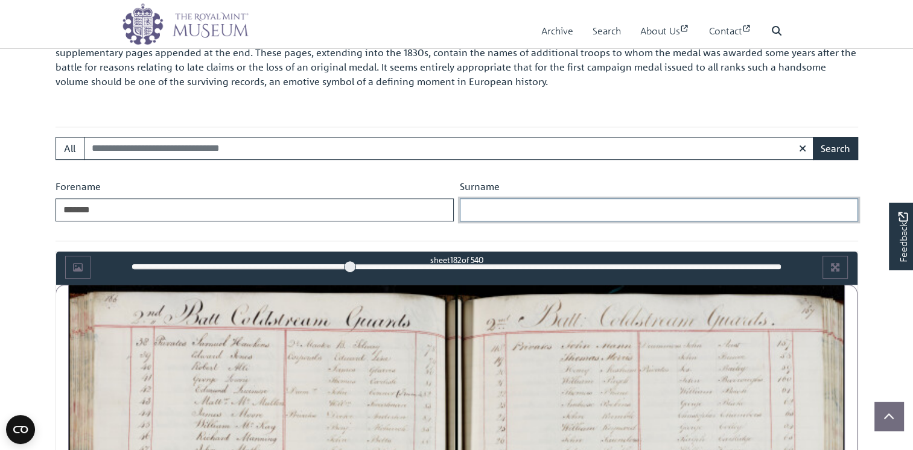
click at [473, 209] on input "Surname" at bounding box center [659, 210] width 398 height 23
type input "*********"
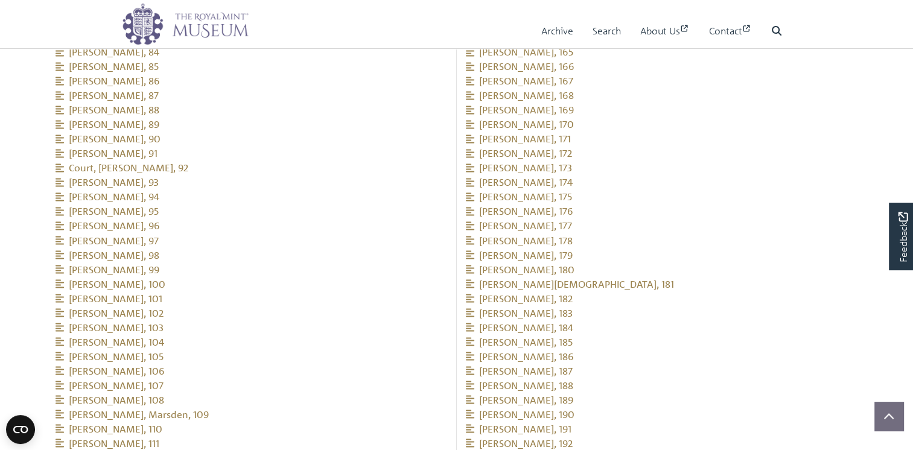
scroll to position [2104, 0]
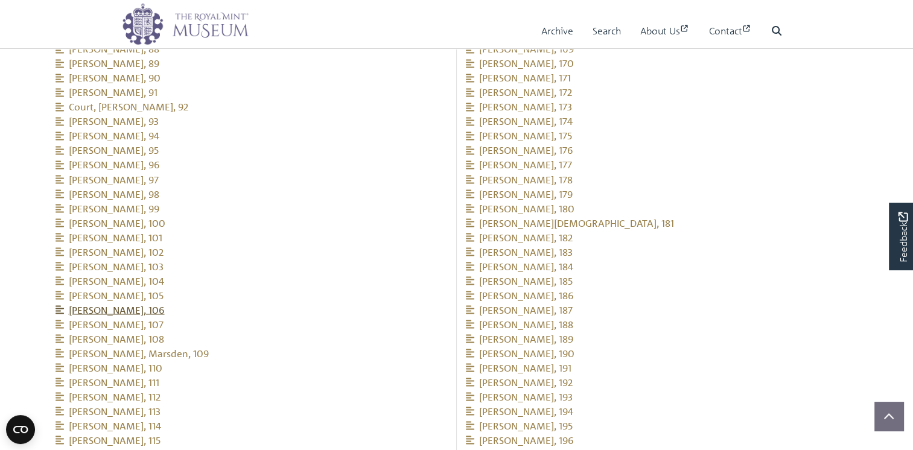
click at [73, 304] on span "[PERSON_NAME], 106" at bounding box center [110, 310] width 109 height 12
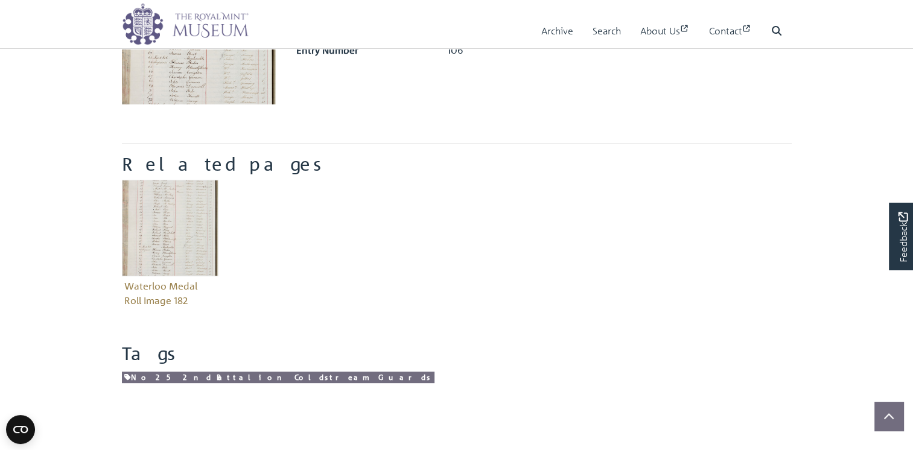
scroll to position [362, 0]
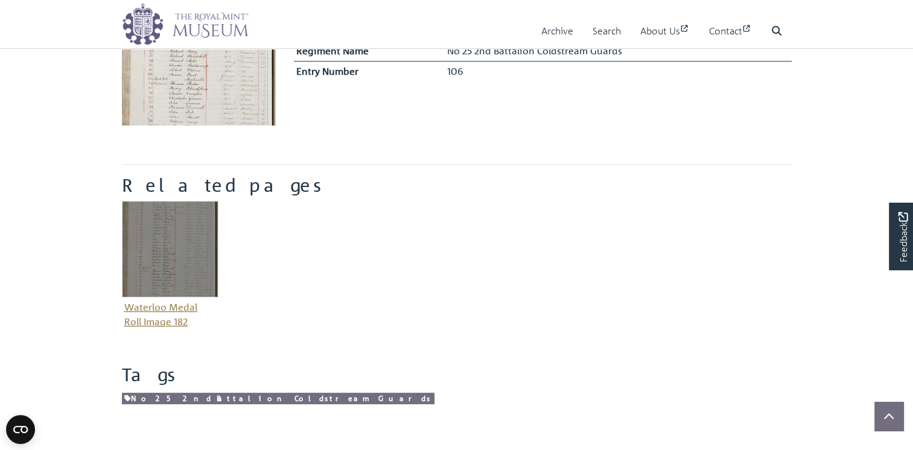
click at [168, 305] on figure "Waterloo Medal Roll Image 182" at bounding box center [170, 266] width 97 height 130
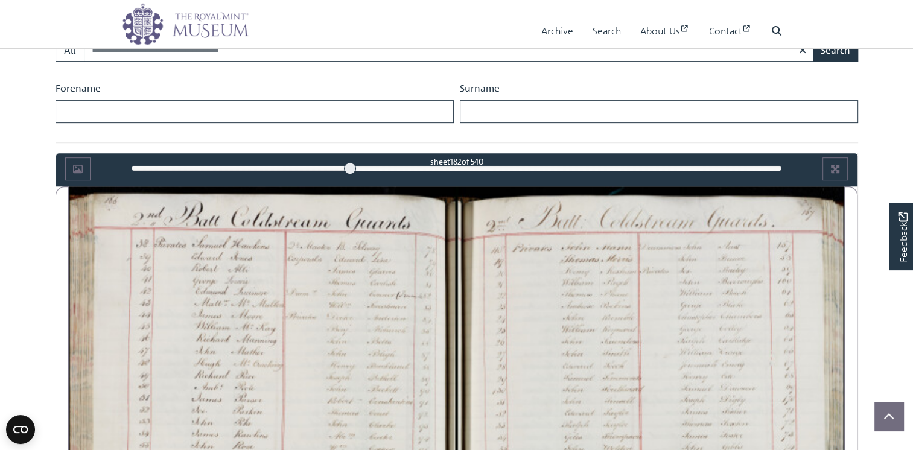
scroll to position [474, 0]
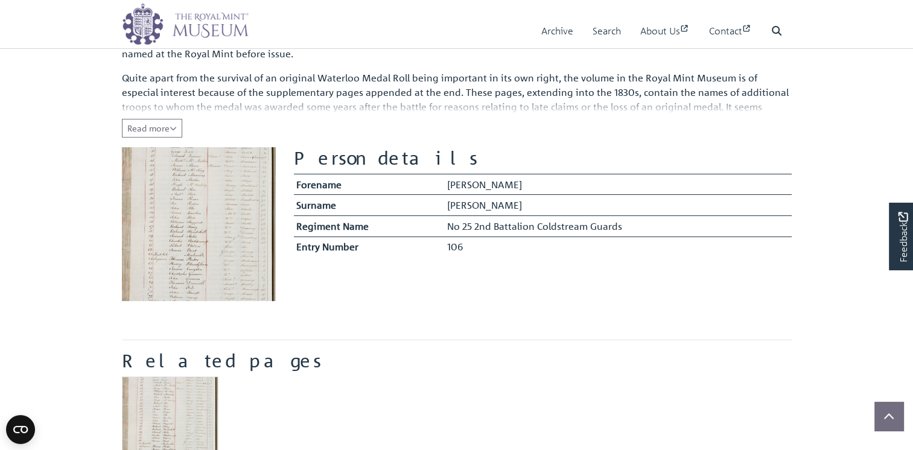
scroll to position [181, 0]
